Goal: Information Seeking & Learning: Learn about a topic

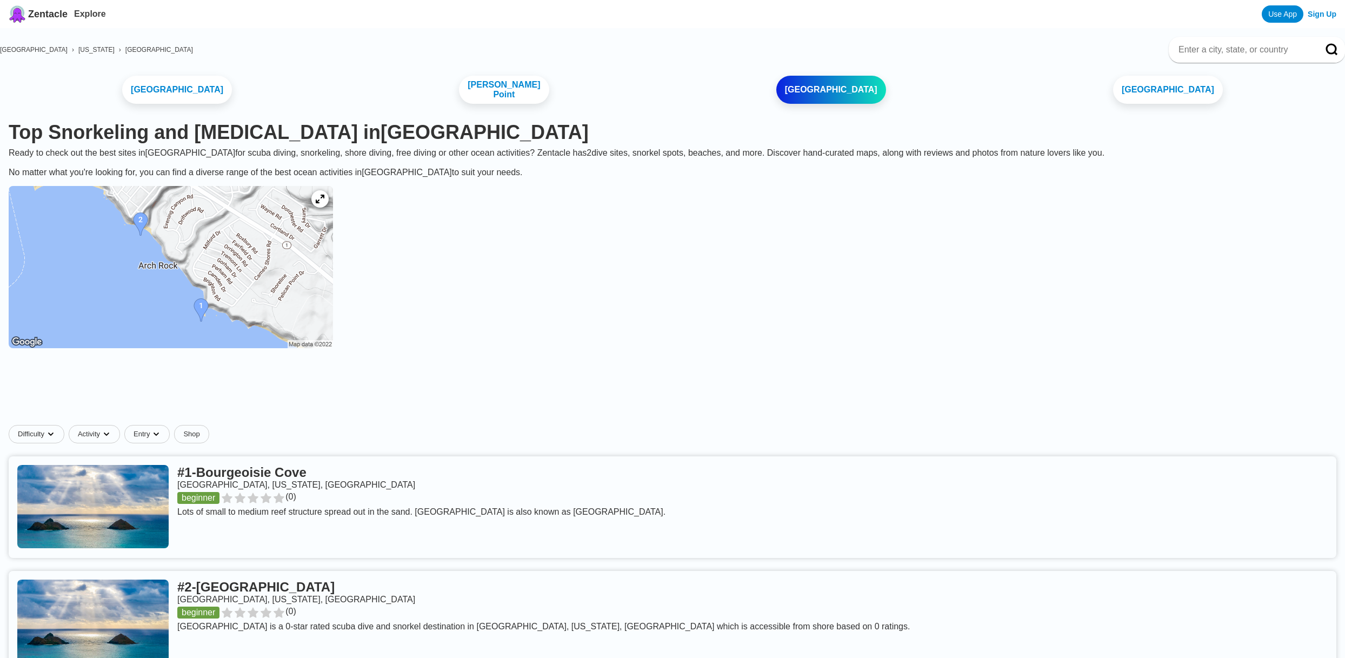
scroll to position [95, 0]
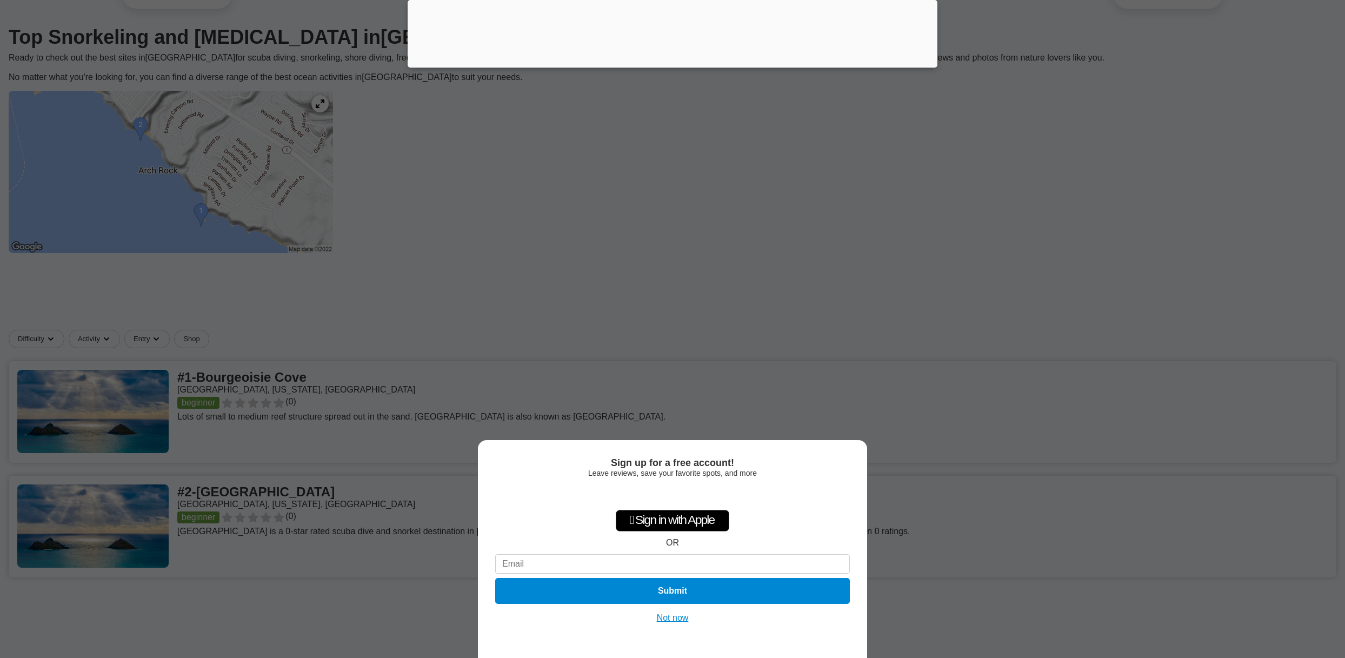
click at [666, 620] on button "Not now" at bounding box center [672, 617] width 38 height 11
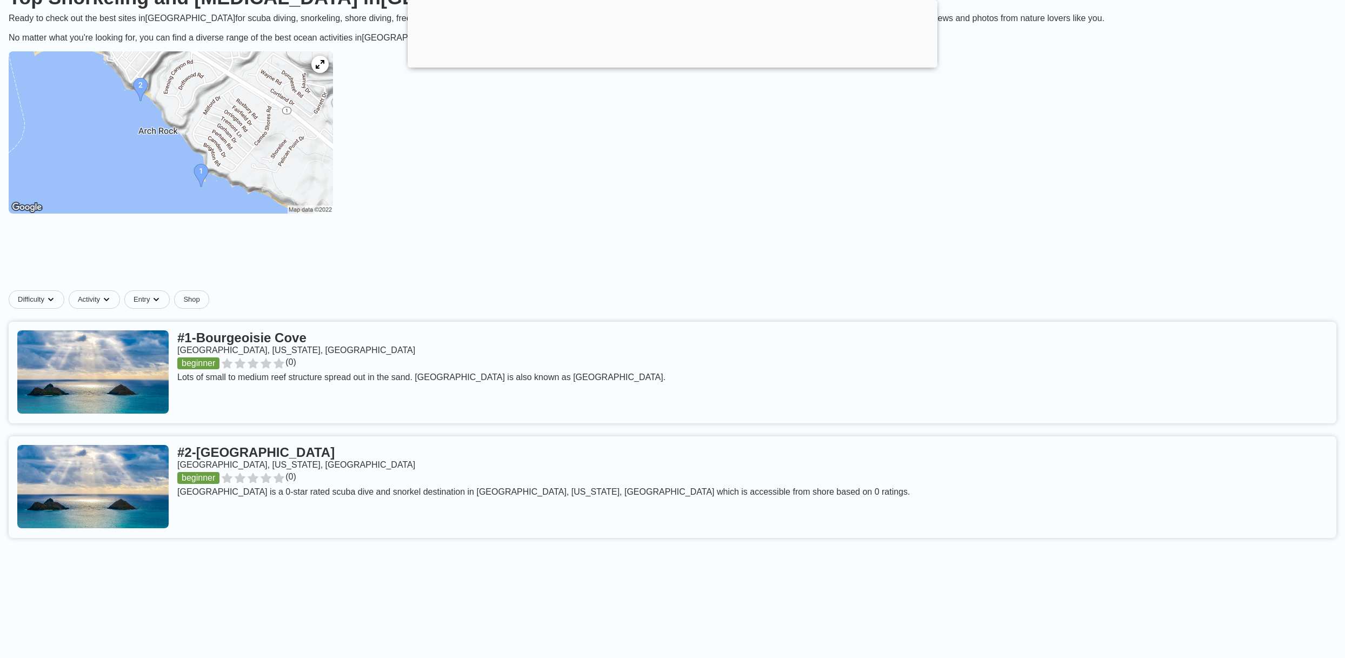
scroll to position [139, 0]
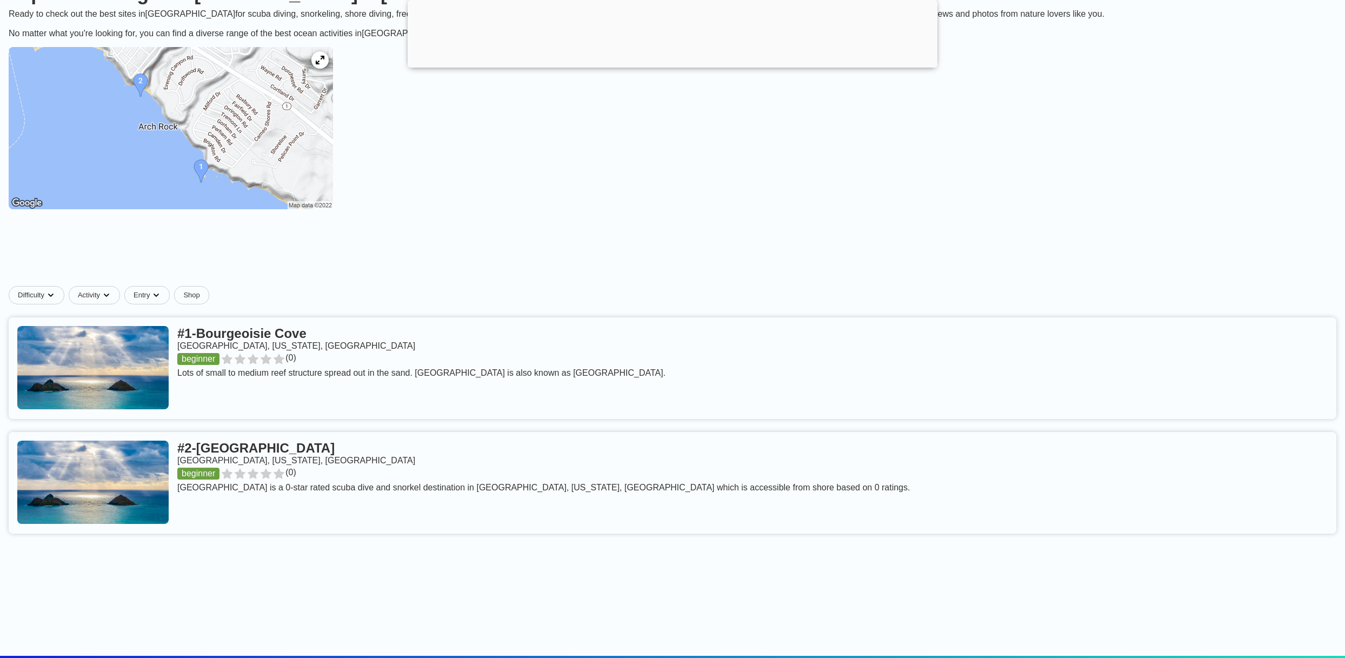
click at [300, 332] on link at bounding box center [672, 368] width 1327 height 102
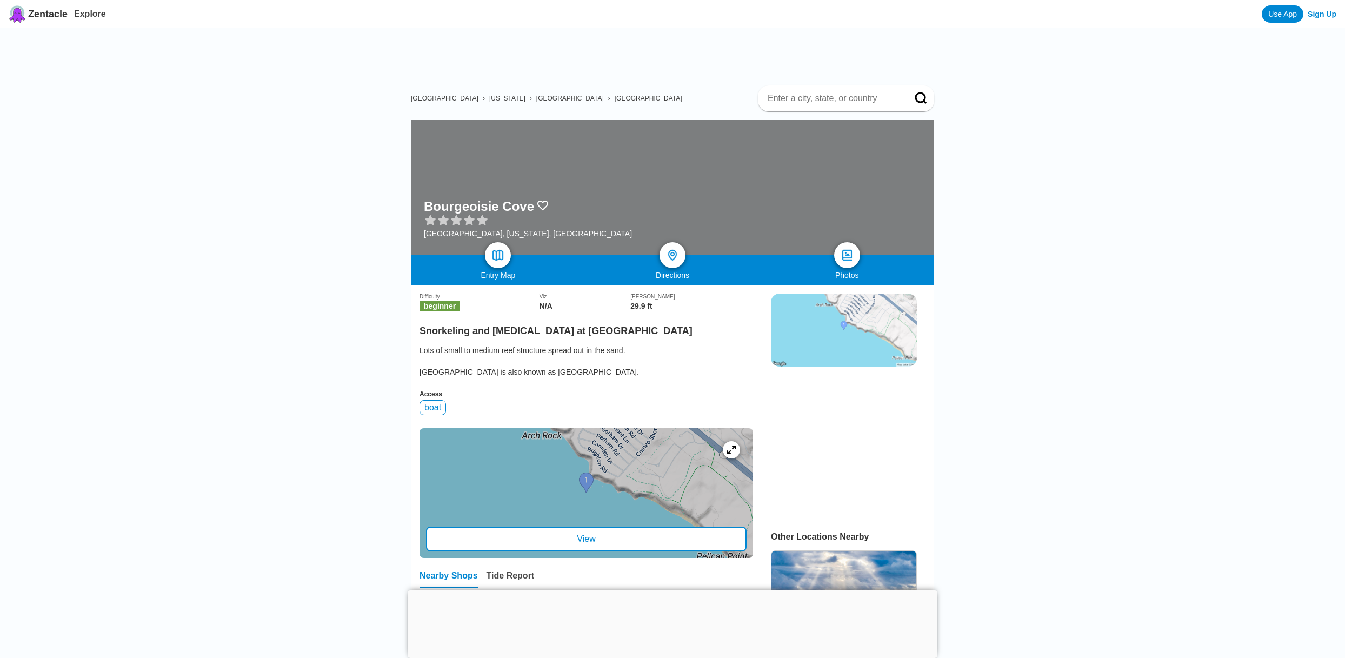
click at [592, 551] on div "View" at bounding box center [586, 538] width 320 height 25
